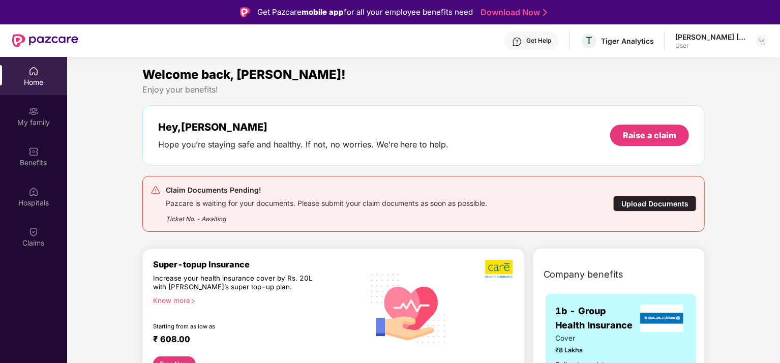
click at [653, 204] on div "Upload Documents" at bounding box center [654, 204] width 83 height 16
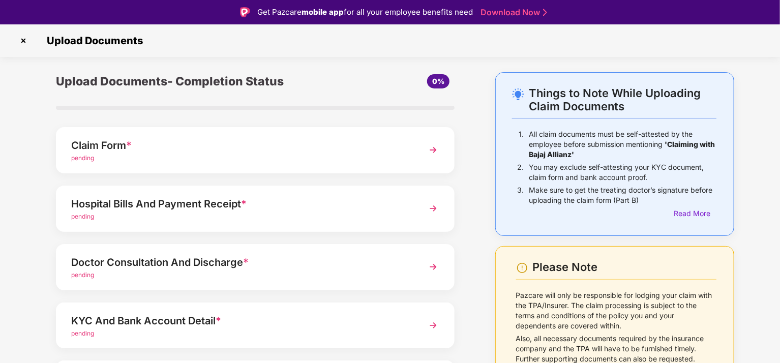
click at [415, 151] on div "Claim Form * pending" at bounding box center [255, 150] width 399 height 46
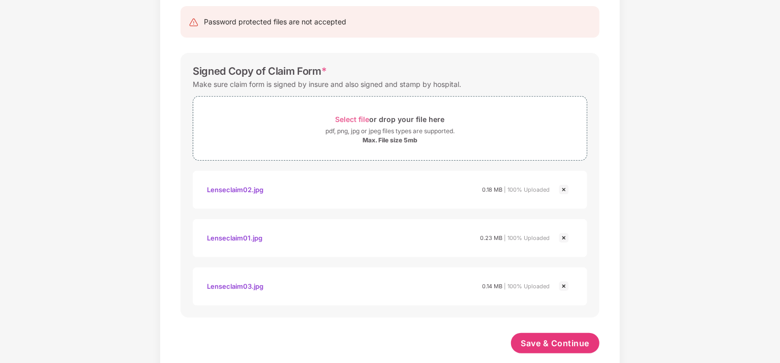
scroll to position [184, 0]
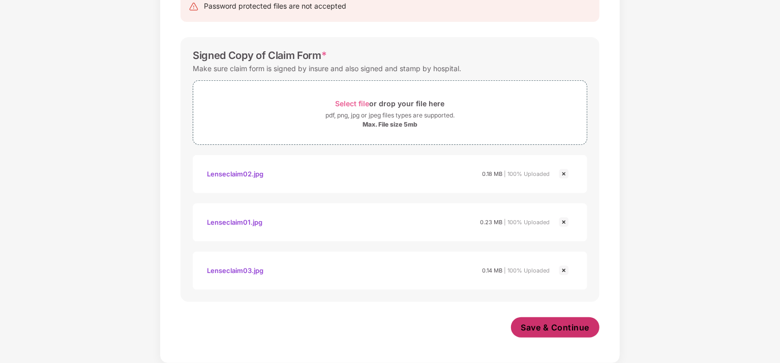
click at [549, 326] on span "Save & Continue" at bounding box center [555, 327] width 69 height 11
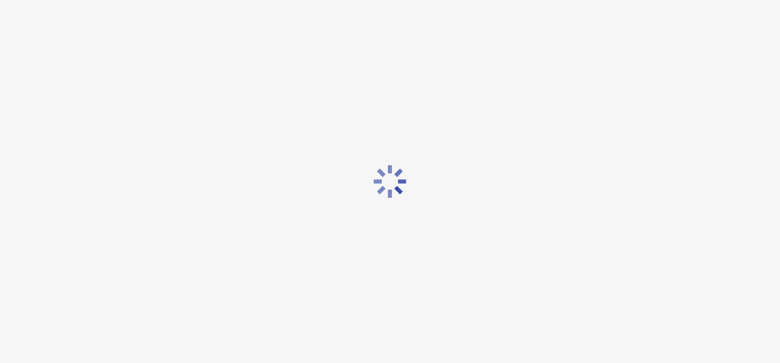
scroll to position [0, 0]
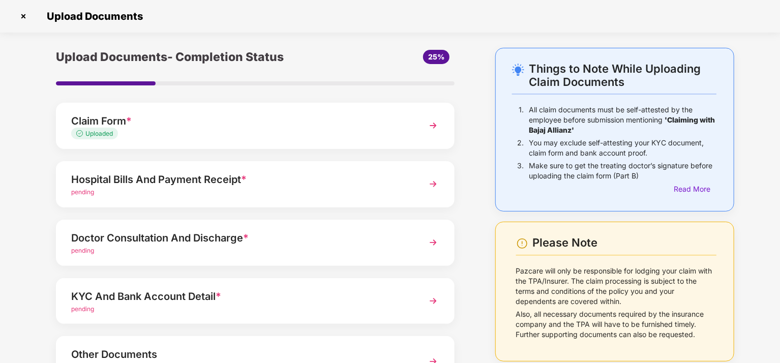
click at [386, 185] on div "Hospital Bills And Payment Receipt *" at bounding box center [239, 179] width 337 height 16
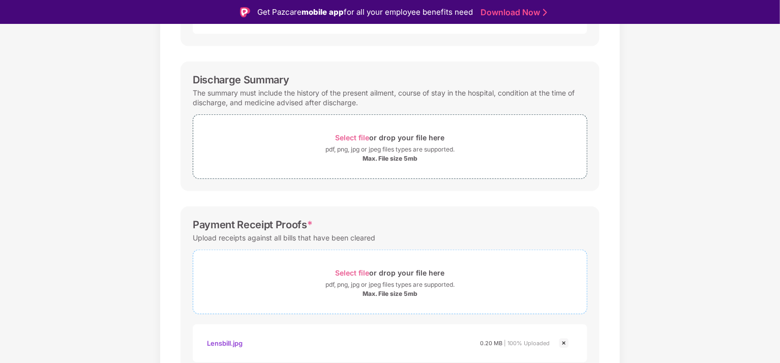
scroll to position [350, 0]
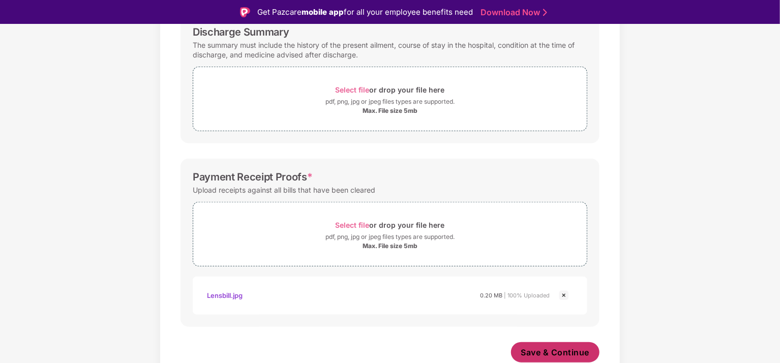
click at [578, 352] on span "Save & Continue" at bounding box center [555, 352] width 69 height 11
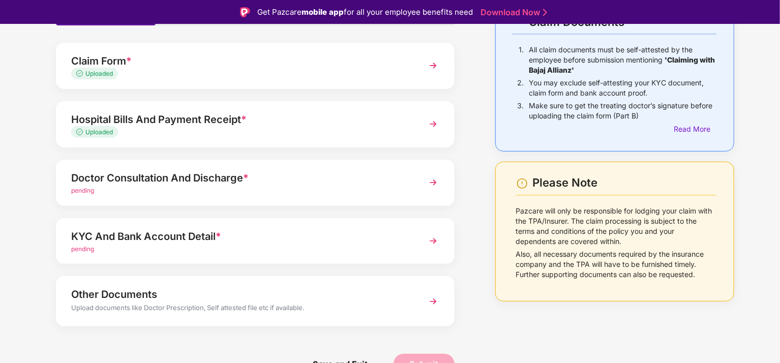
scroll to position [86, 0]
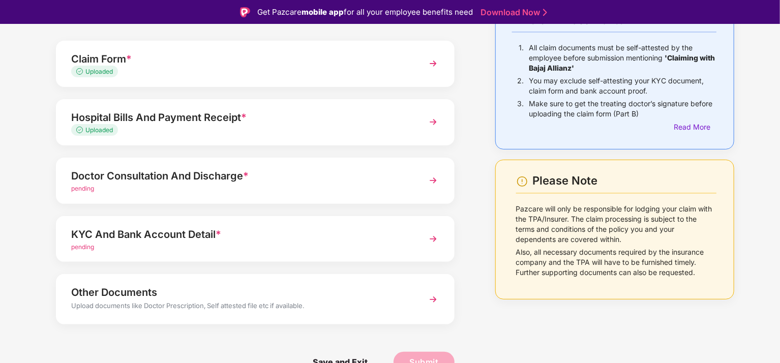
click at [257, 178] on div "Doctor Consultation And Discharge *" at bounding box center [239, 176] width 337 height 16
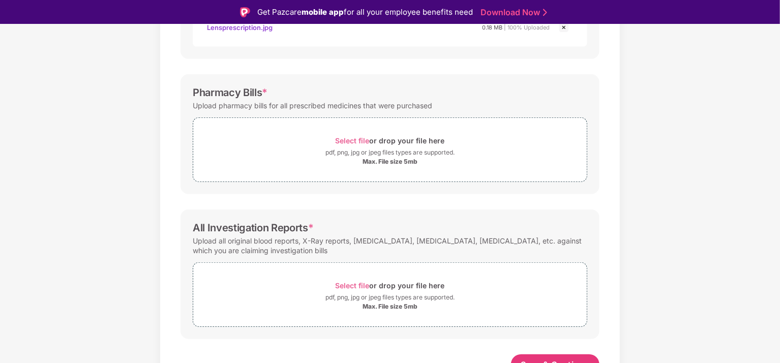
scroll to position [302, 0]
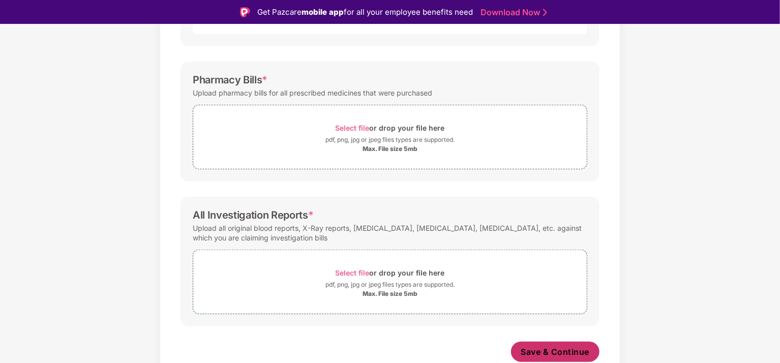
click at [554, 350] on span "Save & Continue" at bounding box center [555, 351] width 69 height 11
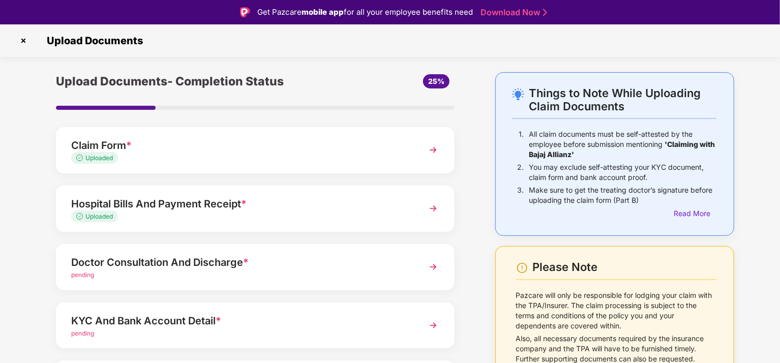
scroll to position [86, 0]
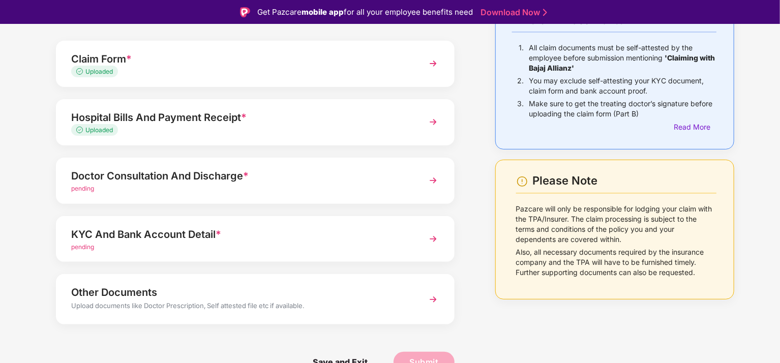
click at [309, 242] on div "pending" at bounding box center [239, 247] width 337 height 10
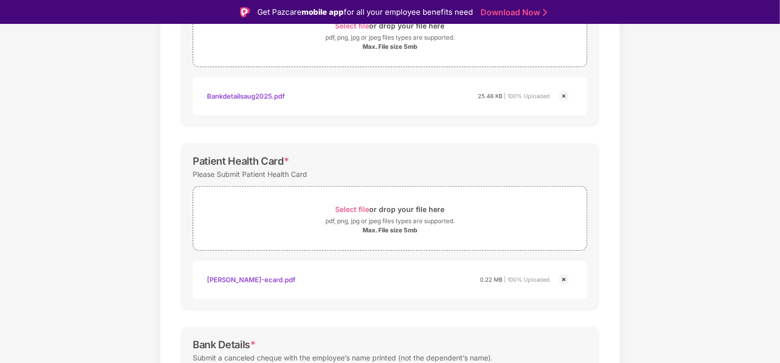
scroll to position [189, 0]
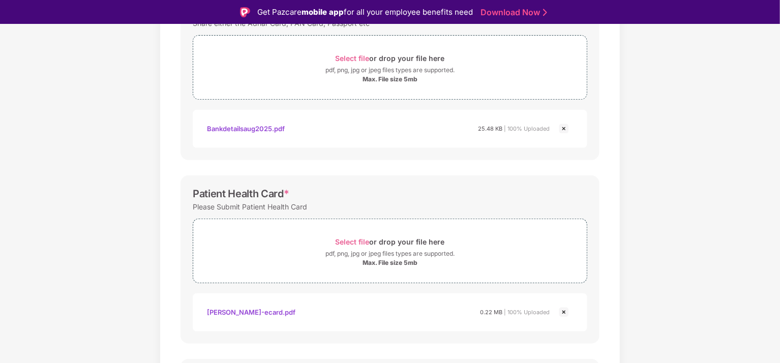
click at [564, 127] on img at bounding box center [564, 128] width 12 height 12
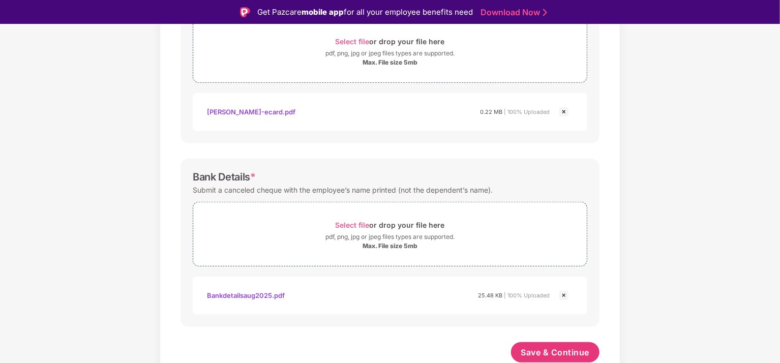
scroll to position [341, 0]
click at [555, 351] on span "Save & Continue" at bounding box center [555, 351] width 69 height 11
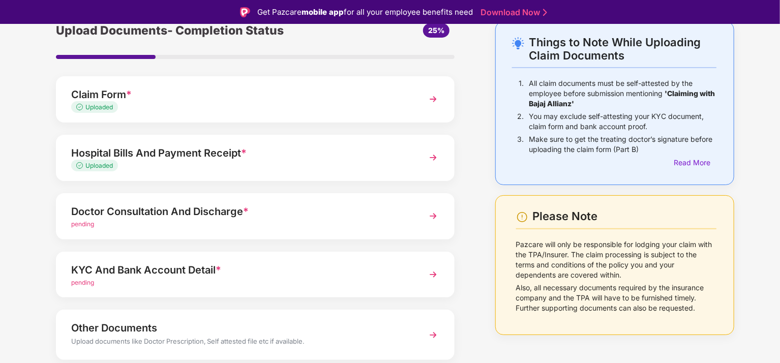
scroll to position [86, 0]
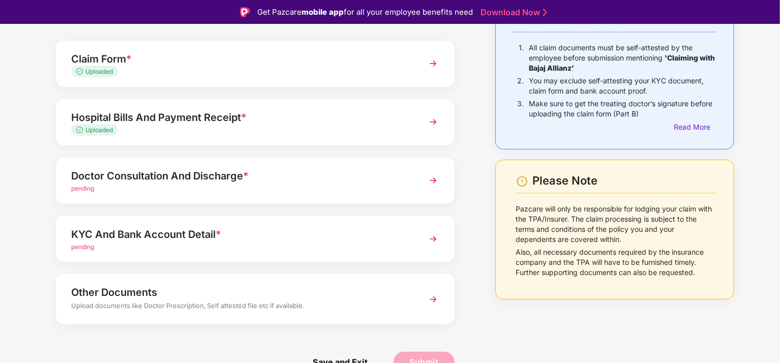
click at [363, 240] on div "KYC And Bank Account Detail *" at bounding box center [239, 234] width 337 height 16
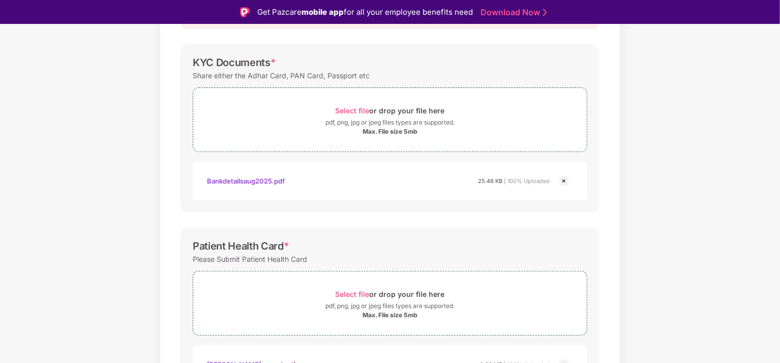
scroll to position [388, 0]
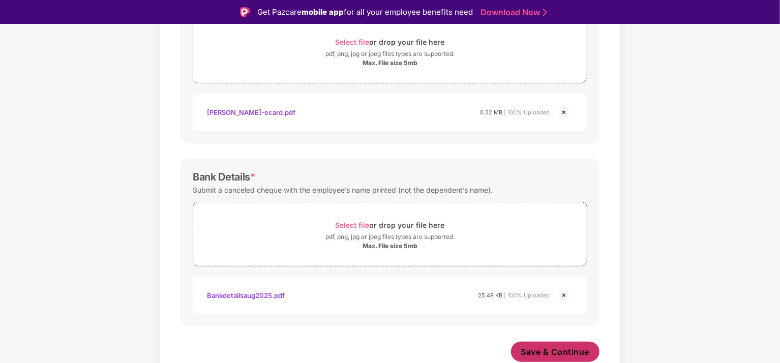
click at [556, 351] on span "Save & Continue" at bounding box center [555, 351] width 69 height 11
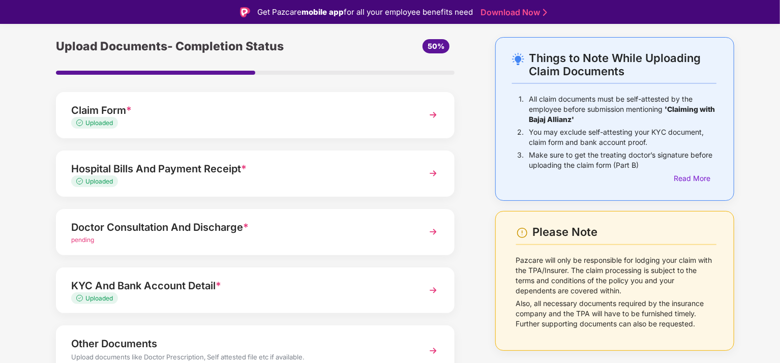
scroll to position [86, 0]
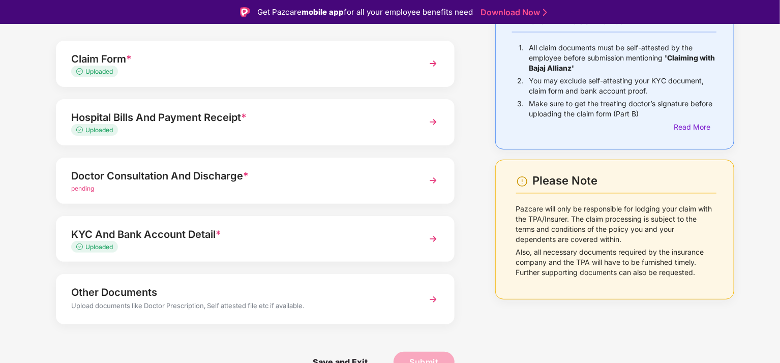
click at [303, 187] on div "pending" at bounding box center [239, 189] width 337 height 10
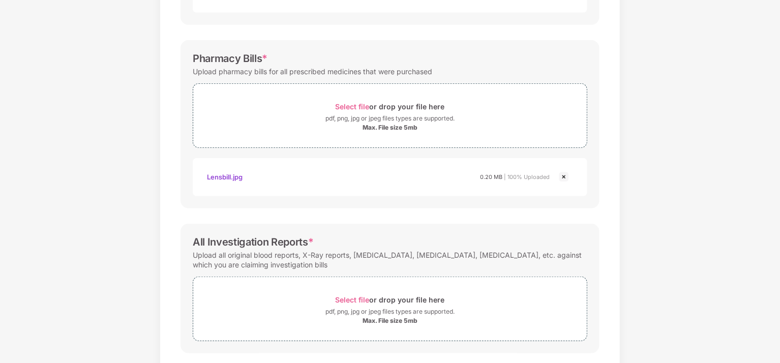
scroll to position [350, 0]
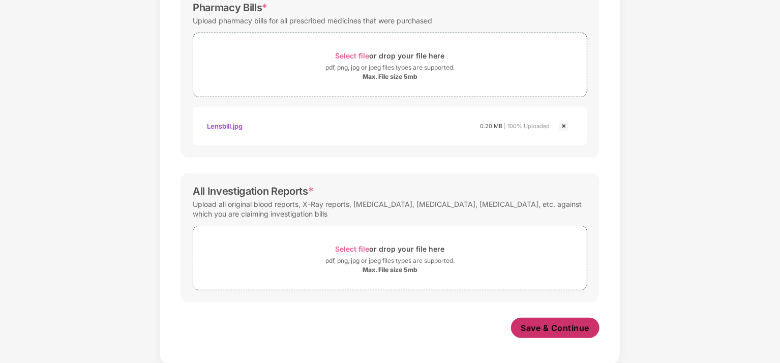
click at [562, 322] on span "Save & Continue" at bounding box center [555, 327] width 69 height 11
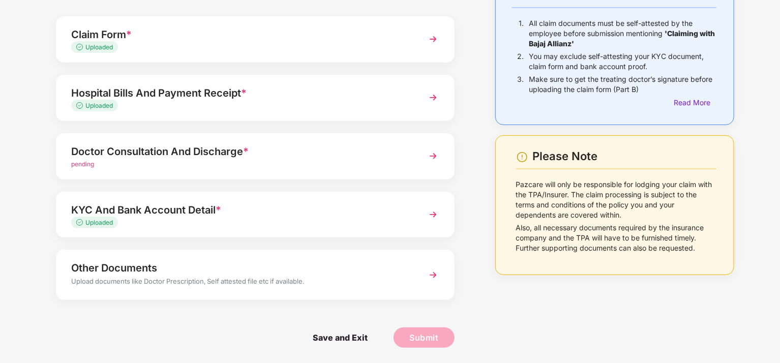
scroll to position [36, 0]
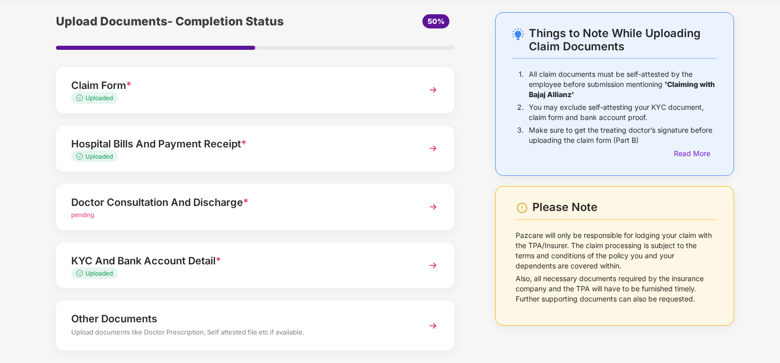
click at [289, 207] on div "Doctor Consultation And Discharge *" at bounding box center [239, 202] width 337 height 16
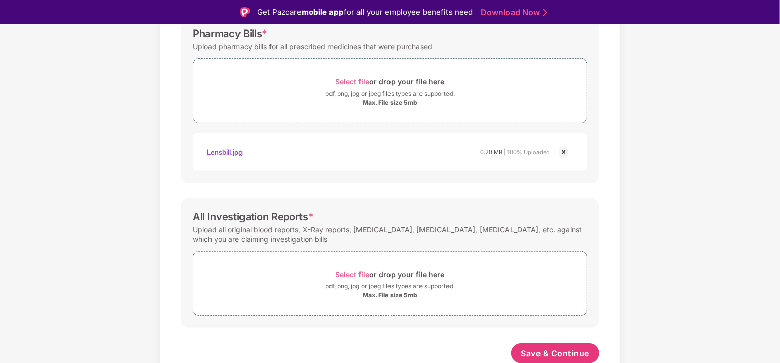
scroll to position [398, 0]
click at [586, 356] on span "Save & Continue" at bounding box center [555, 351] width 69 height 11
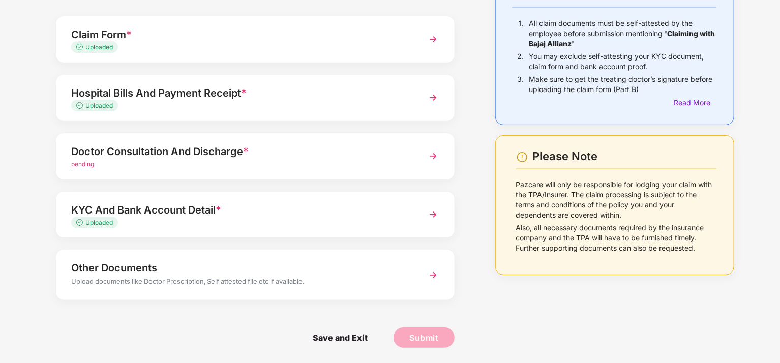
scroll to position [36, 0]
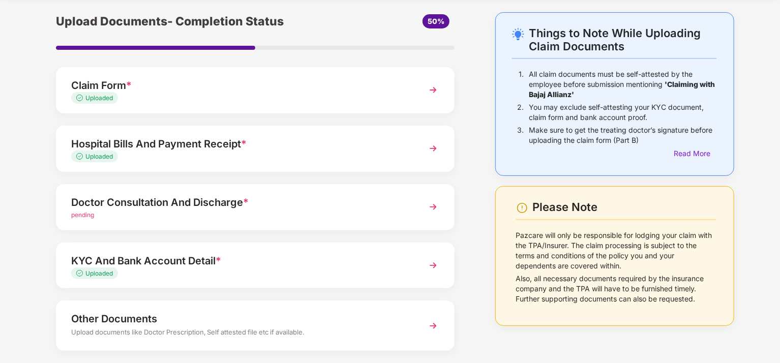
click at [294, 204] on div "Doctor Consultation And Discharge *" at bounding box center [239, 202] width 337 height 16
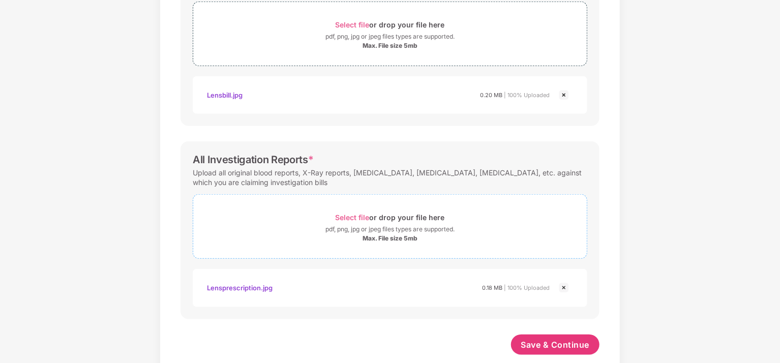
scroll to position [398, 0]
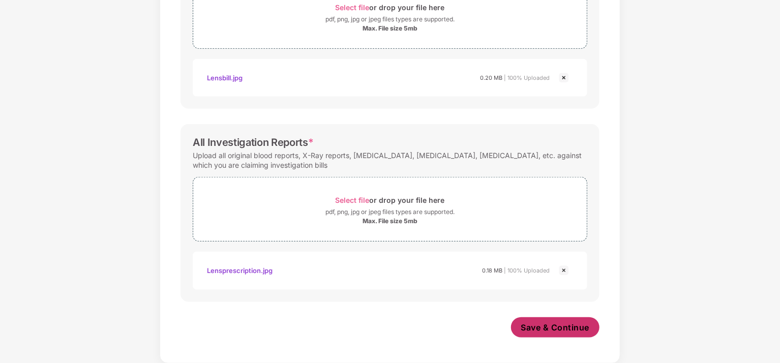
click at [576, 326] on span "Save & Continue" at bounding box center [555, 327] width 69 height 11
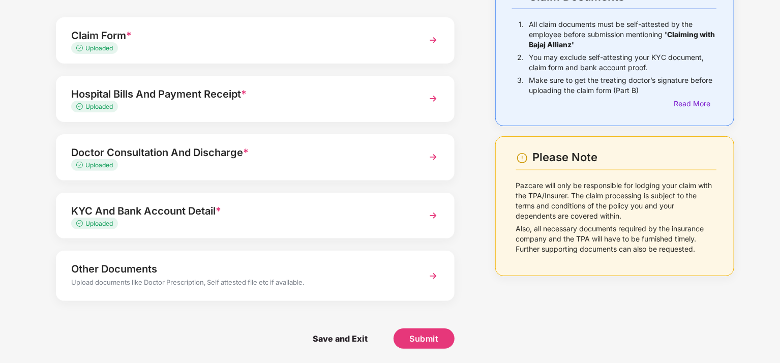
scroll to position [86, 0]
click at [329, 284] on div "Upload documents like Doctor Prescription, Self attested file etc if available." at bounding box center [239, 282] width 337 height 13
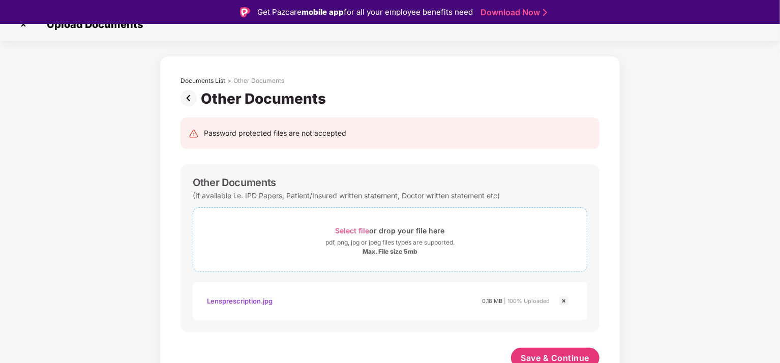
scroll to position [22, 0]
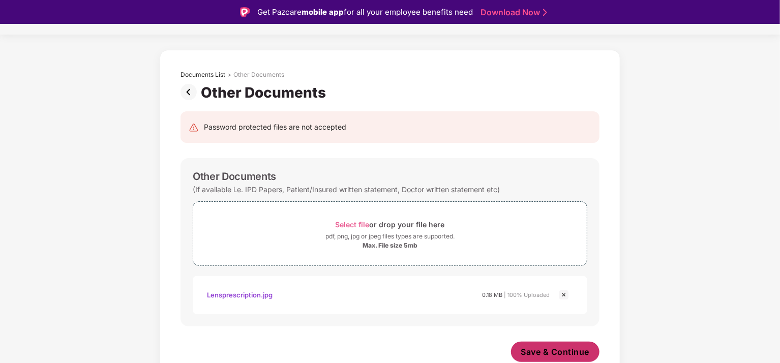
click at [559, 346] on span "Save & Continue" at bounding box center [555, 351] width 69 height 11
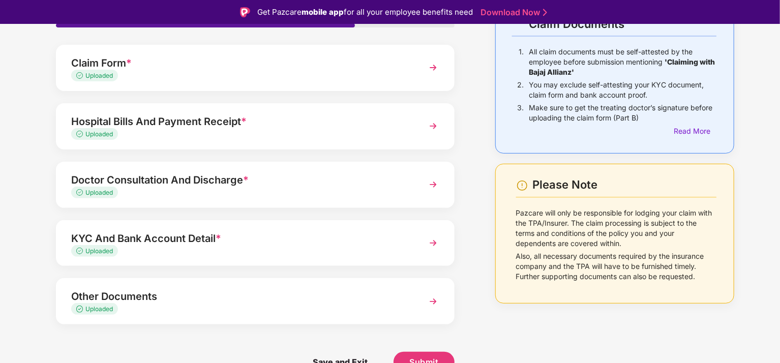
scroll to position [24, 0]
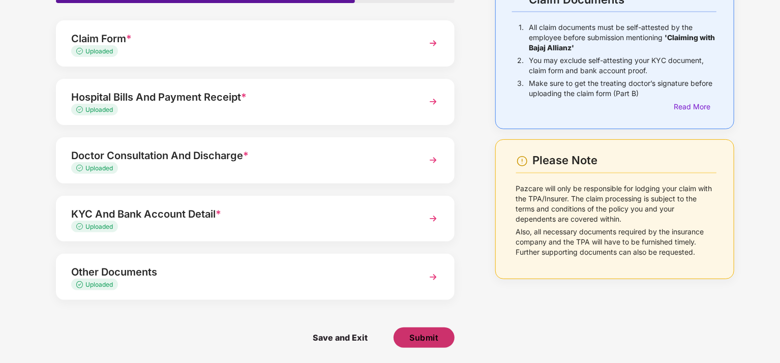
click at [432, 339] on span "Submit" at bounding box center [423, 337] width 29 height 11
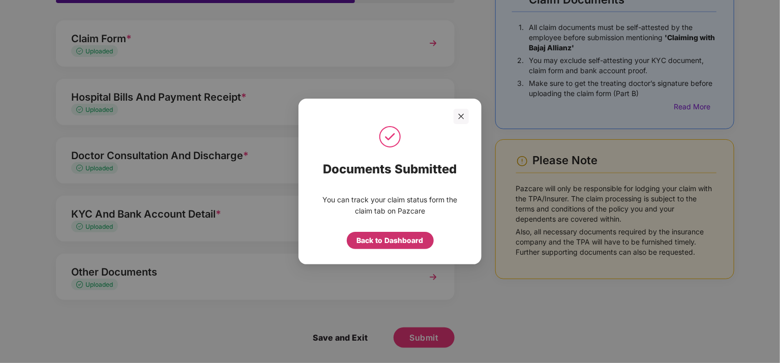
click at [403, 239] on div "Back to Dashboard" at bounding box center [390, 240] width 67 height 11
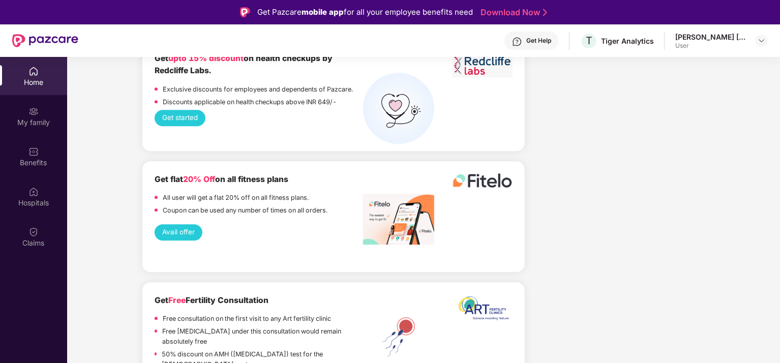
scroll to position [1728, 0]
